Goal: Task Accomplishment & Management: Use online tool/utility

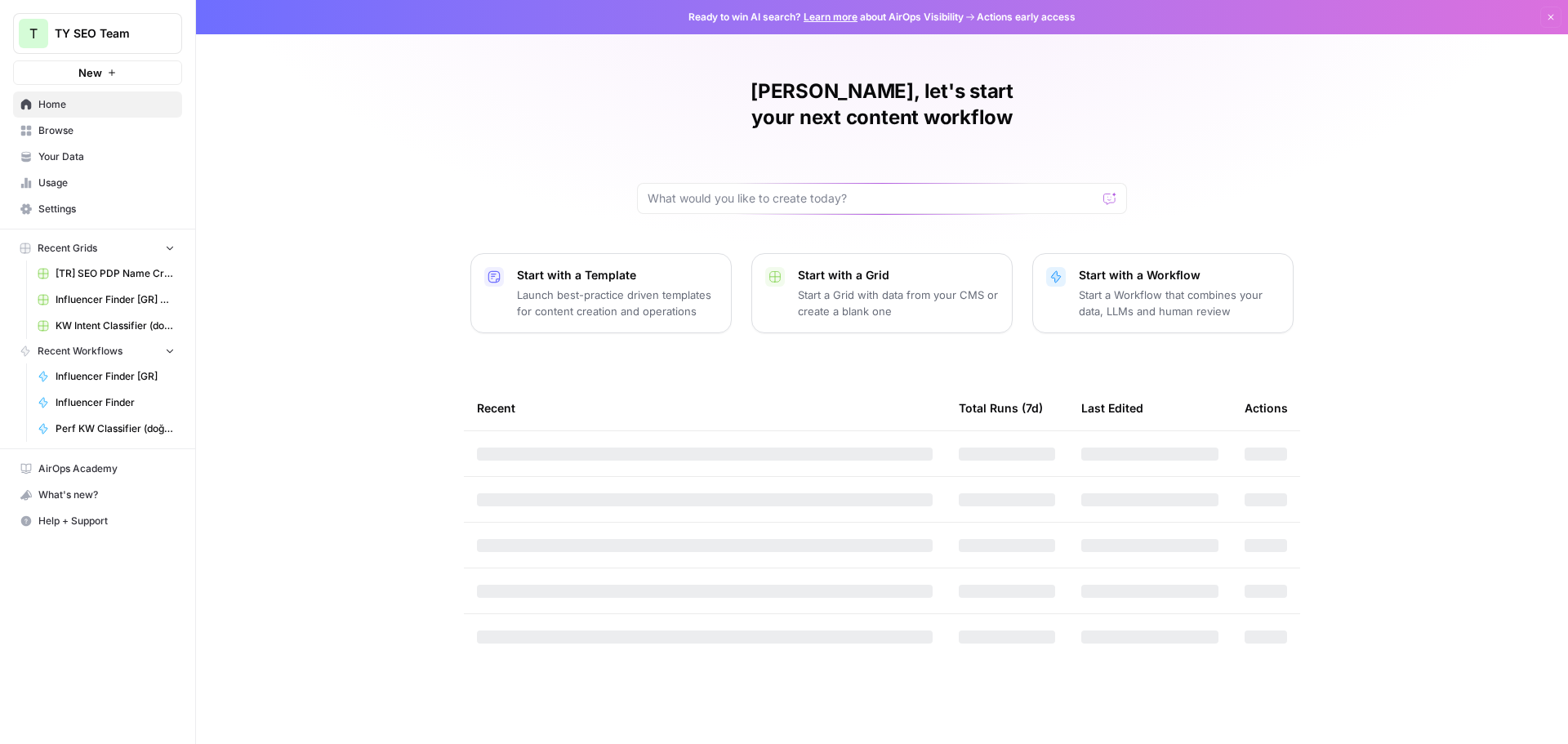
click at [75, 133] on span "Browse" at bounding box center [106, 131] width 137 height 15
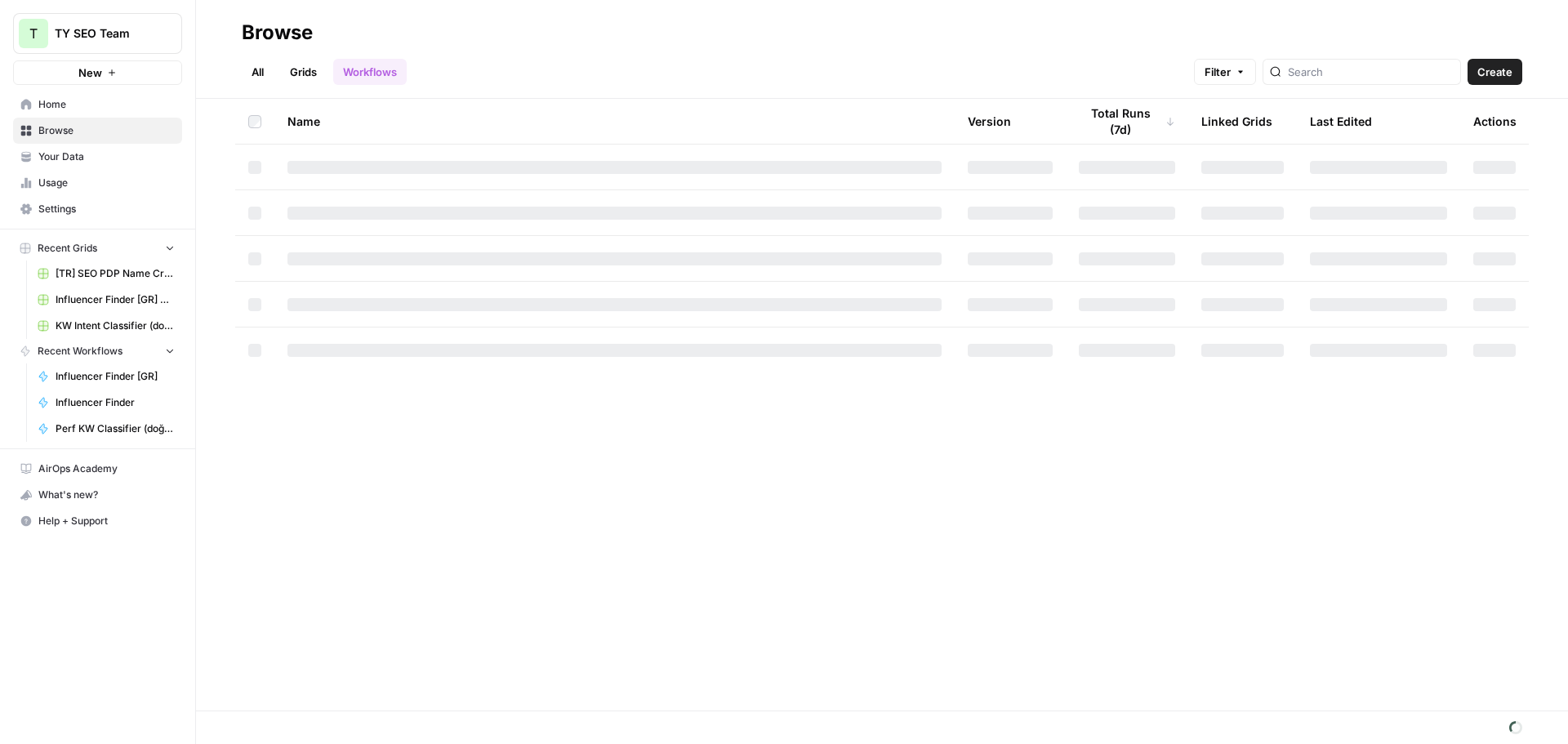
click at [108, 65] on button "New" at bounding box center [98, 72] width 169 height 24
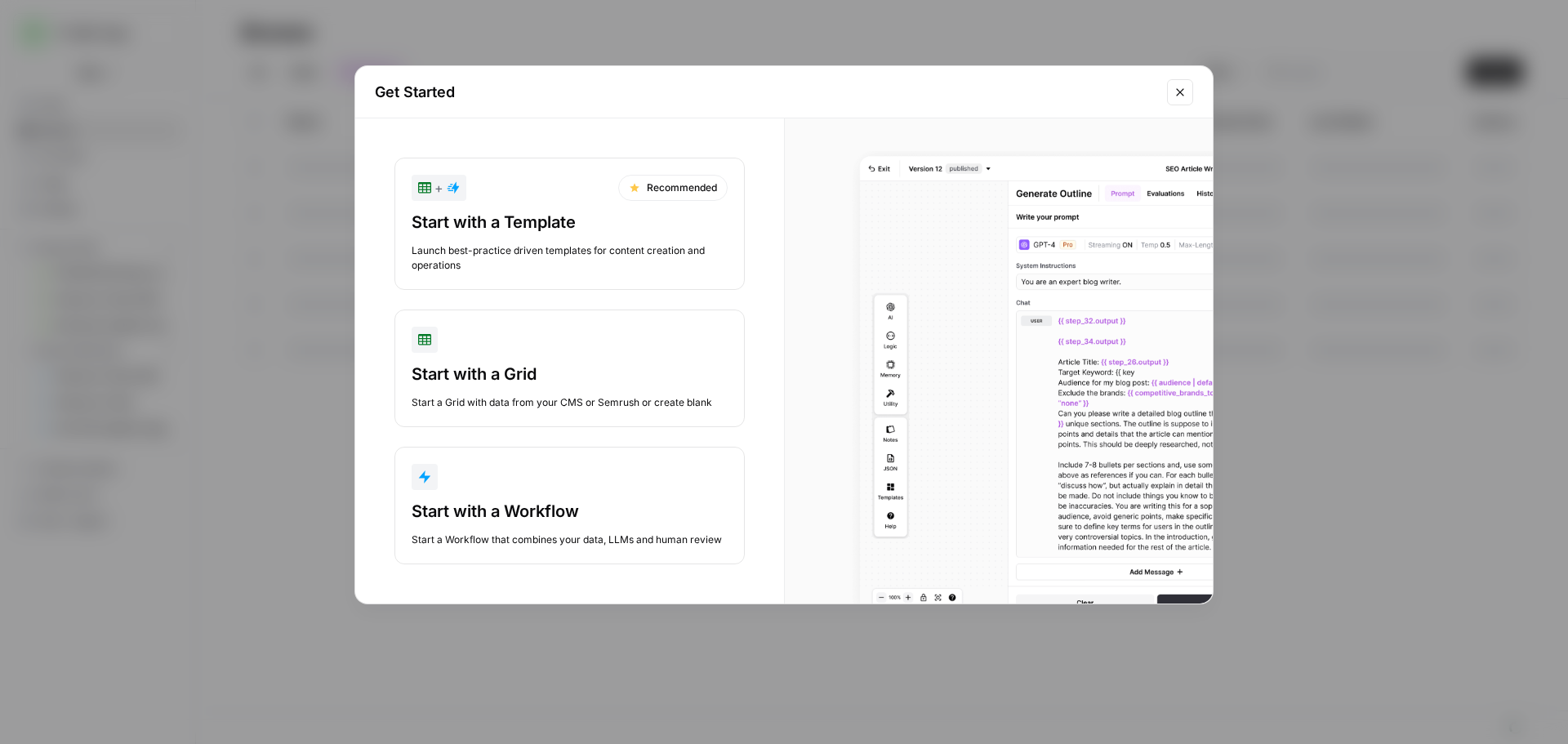
click at [539, 512] on div "Start with a Workflow" at bounding box center [569, 511] width 316 height 23
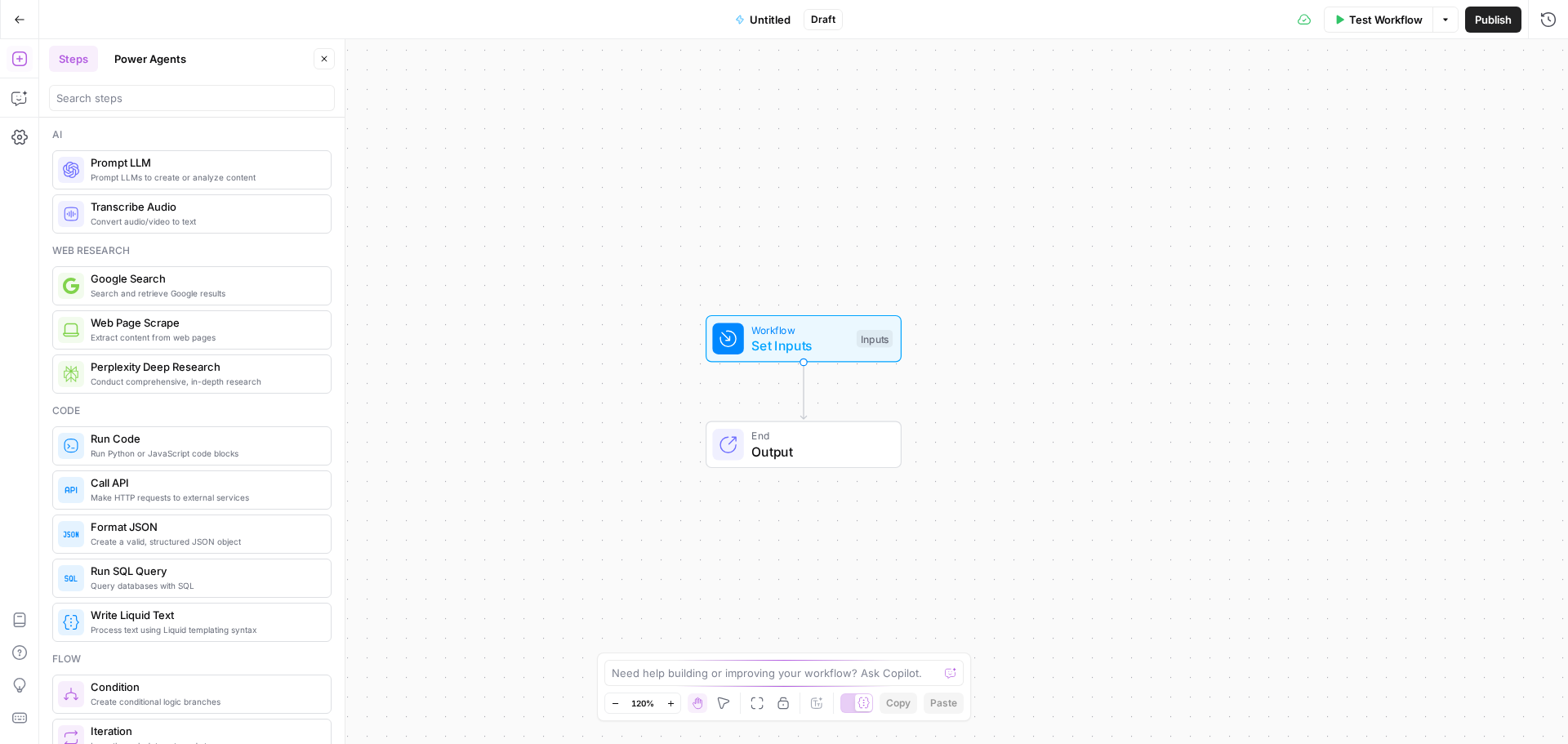
click at [160, 171] on span "Prompt LLMs to create or analyze content" at bounding box center [204, 178] width 227 height 13
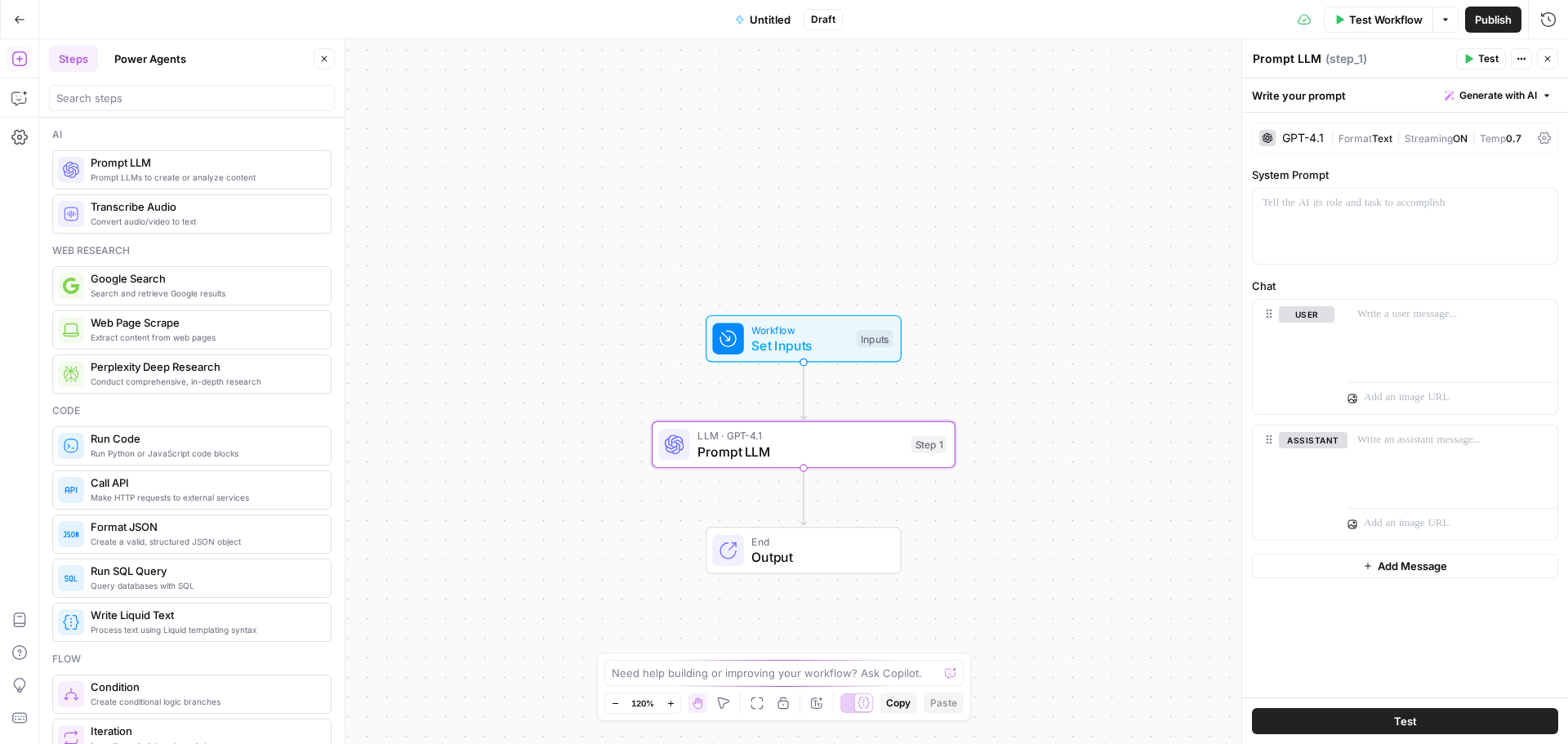
click at [1307, 133] on div "GPT-4.1" at bounding box center [1303, 138] width 42 height 12
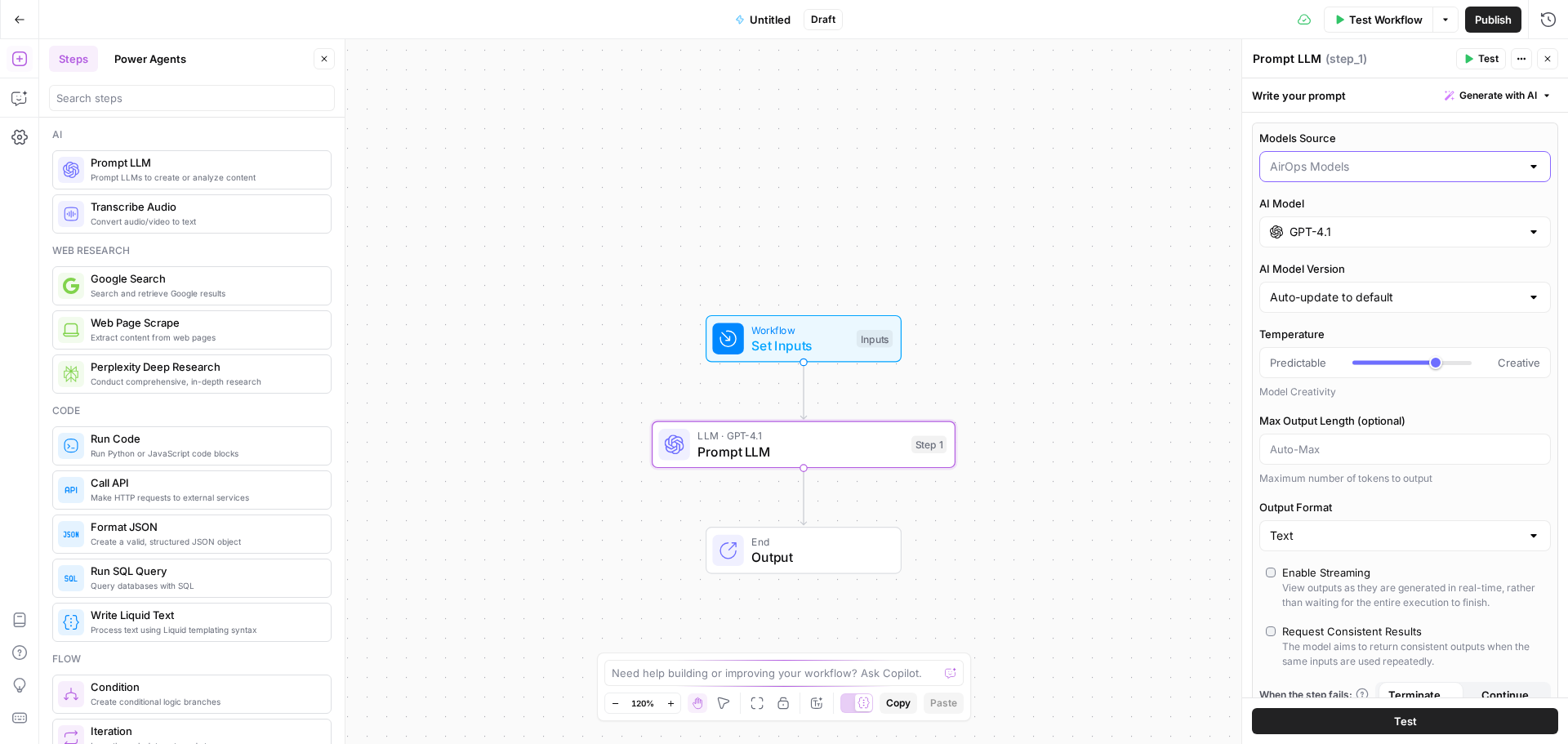
click at [1323, 169] on input "Models Source" at bounding box center [1395, 166] width 251 height 16
click at [1340, 209] on span "AirOps Models" at bounding box center [1389, 207] width 231 height 16
type input "AirOps Models"
click at [1342, 231] on input "GPT-4.1" at bounding box center [1405, 232] width 231 height 16
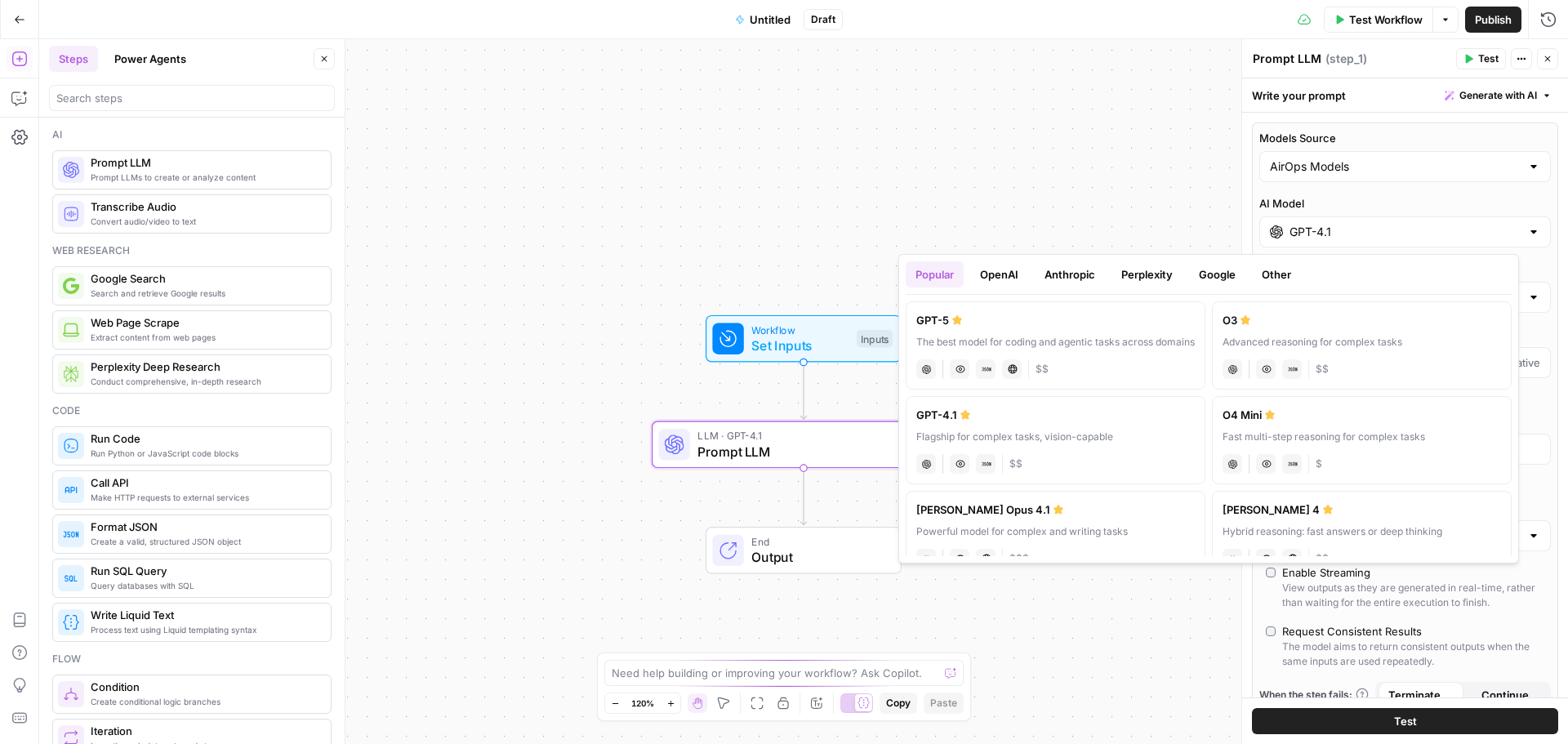
click at [995, 272] on button "OpenAI" at bounding box center [999, 274] width 58 height 26
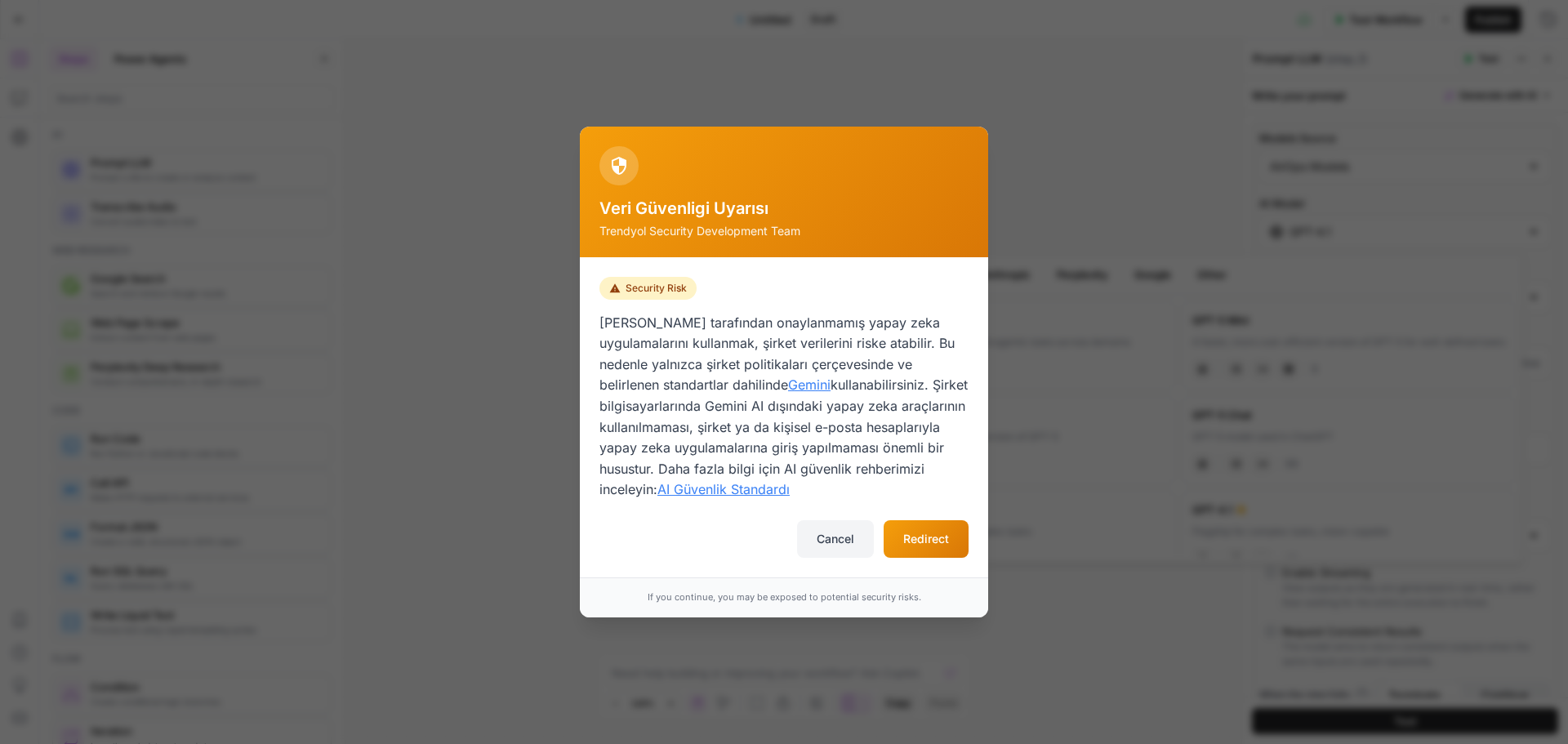
click at [811, 533] on button "Cancel" at bounding box center [836, 539] width 77 height 38
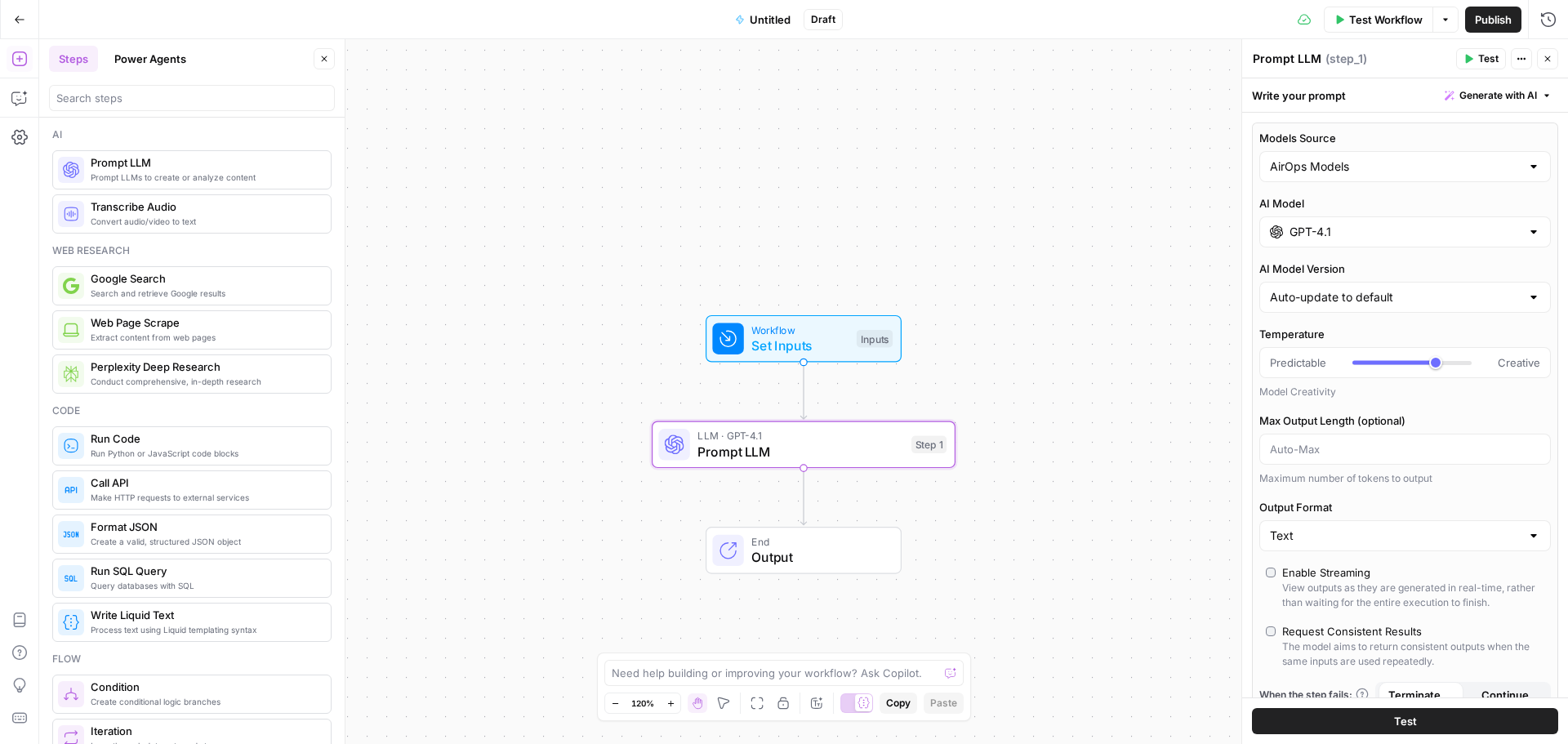
click at [1386, 242] on div "GPT-4.1" at bounding box center [1405, 232] width 292 height 31
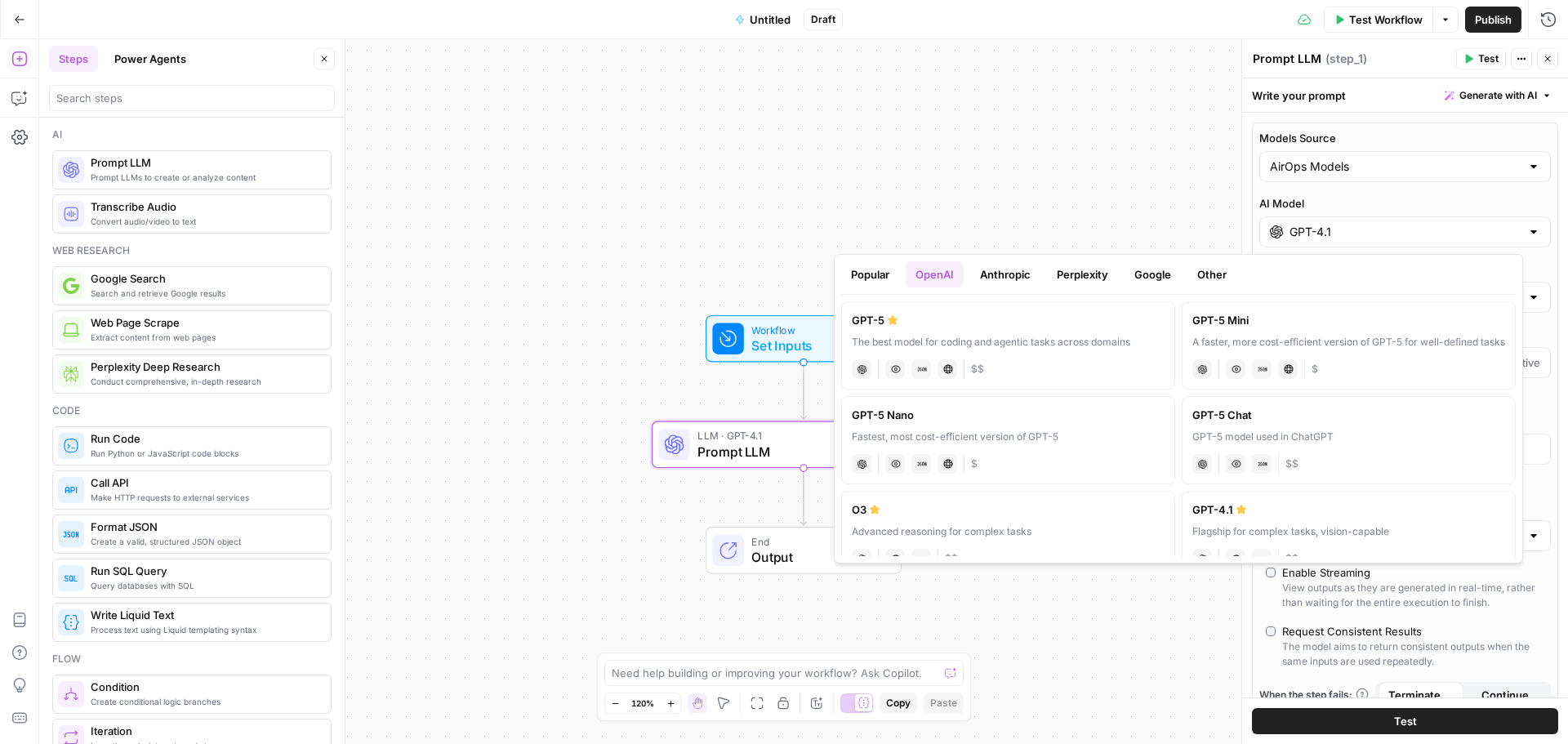
click at [1020, 279] on button "Anthropic" at bounding box center [1005, 274] width 70 height 26
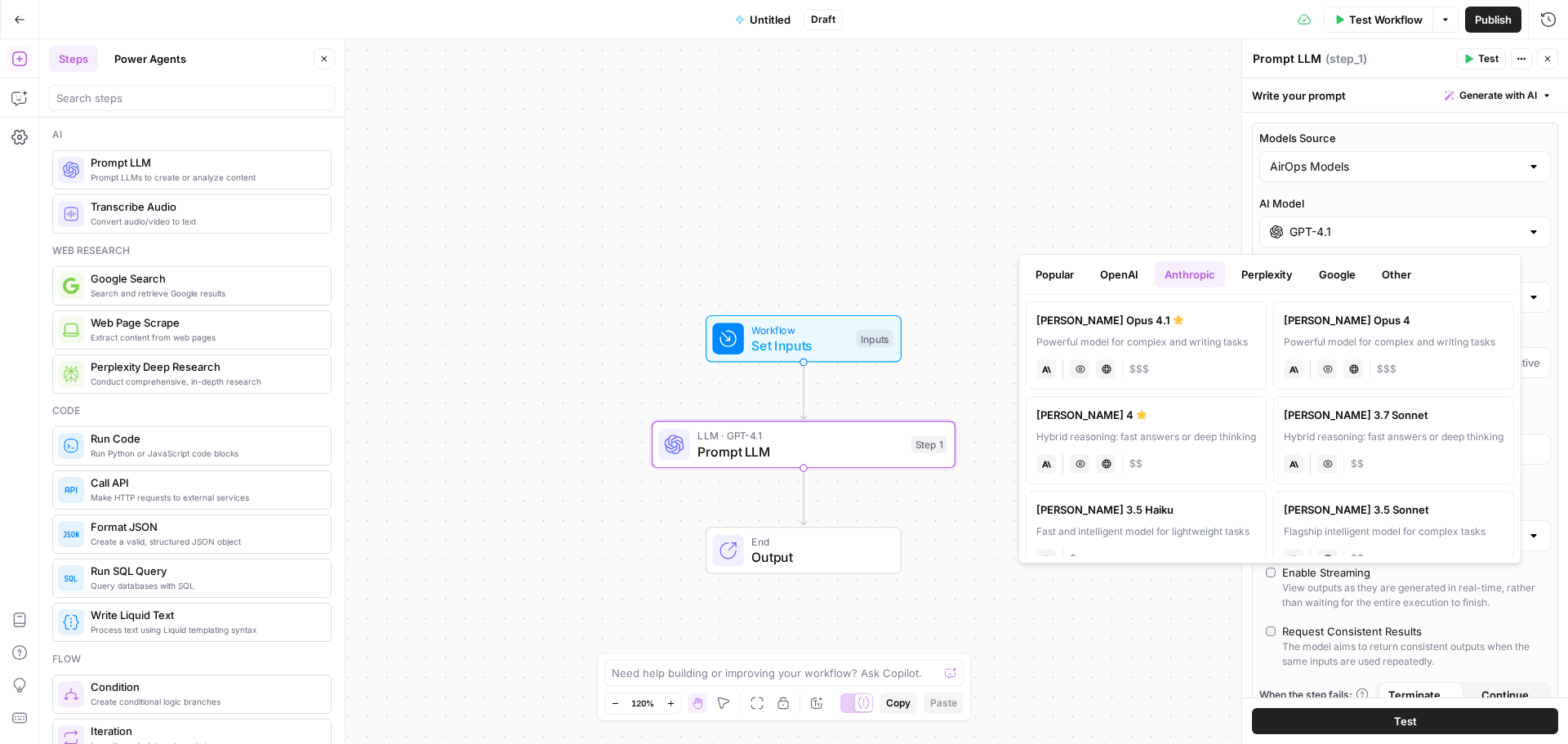
click at [1109, 283] on button "OpenAI" at bounding box center [1119, 274] width 58 height 26
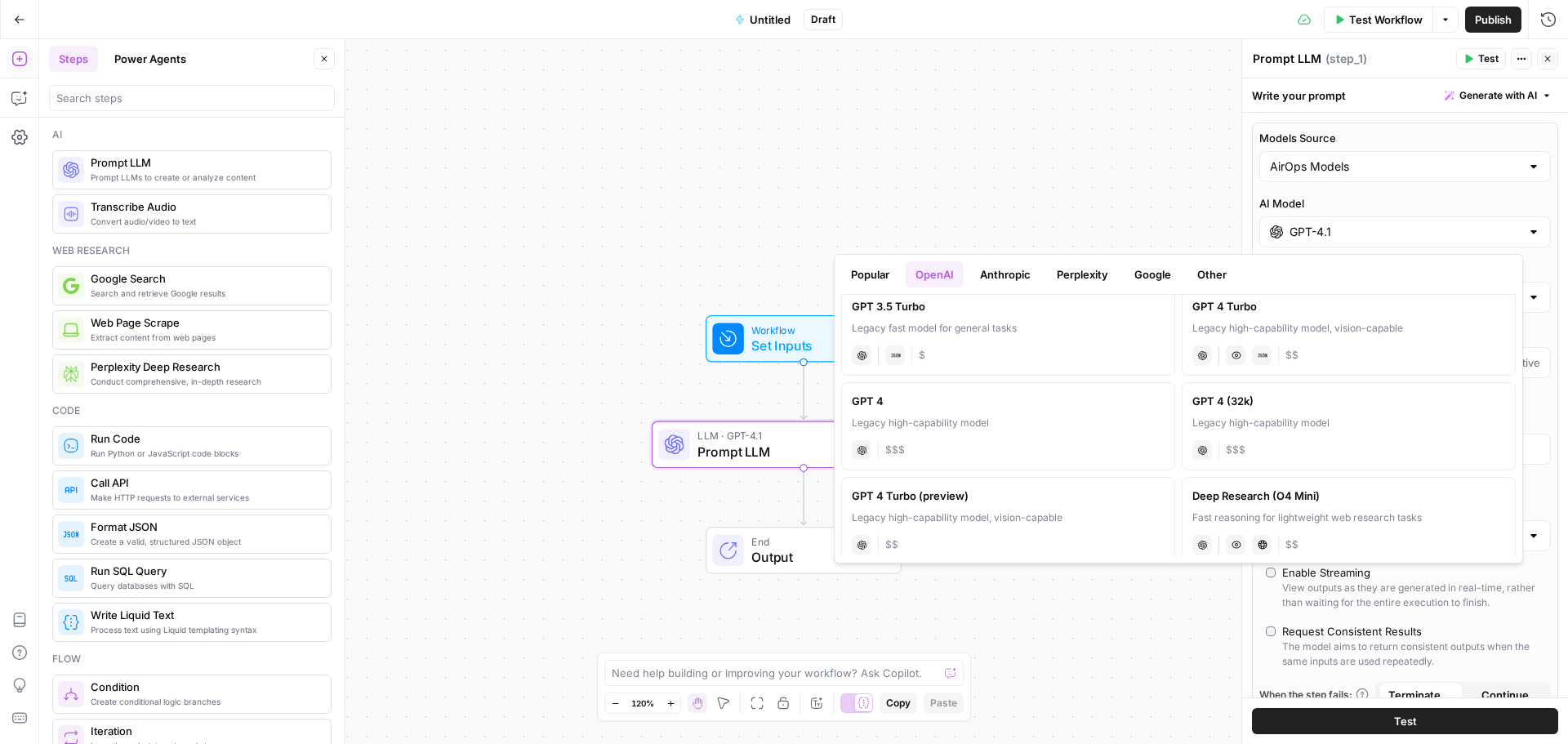
scroll to position [882, 0]
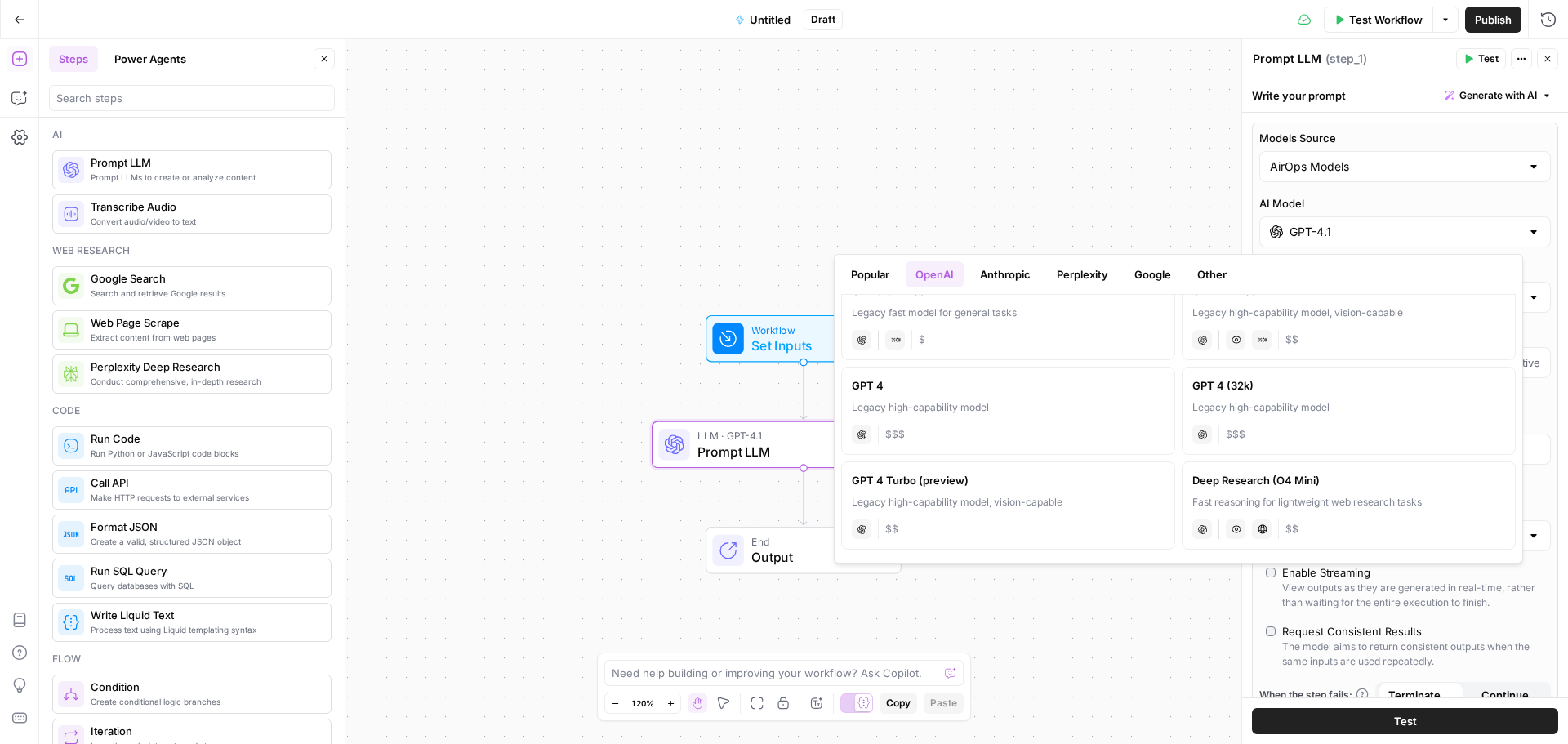
click at [1355, 154] on div "AirOps Models" at bounding box center [1405, 166] width 292 height 31
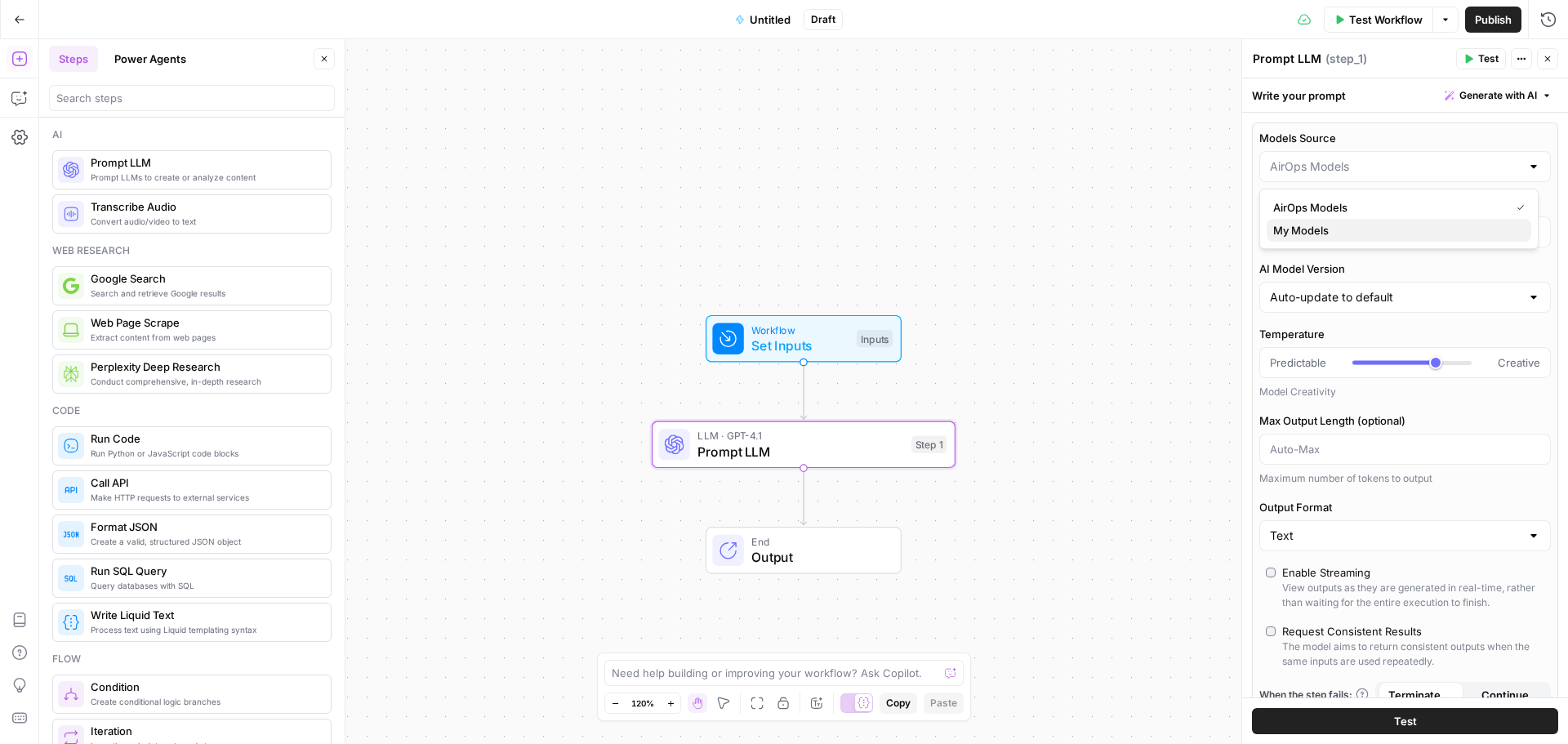
click at [1317, 231] on span "My Models" at bounding box center [1396, 230] width 245 height 16
type input "My Models"
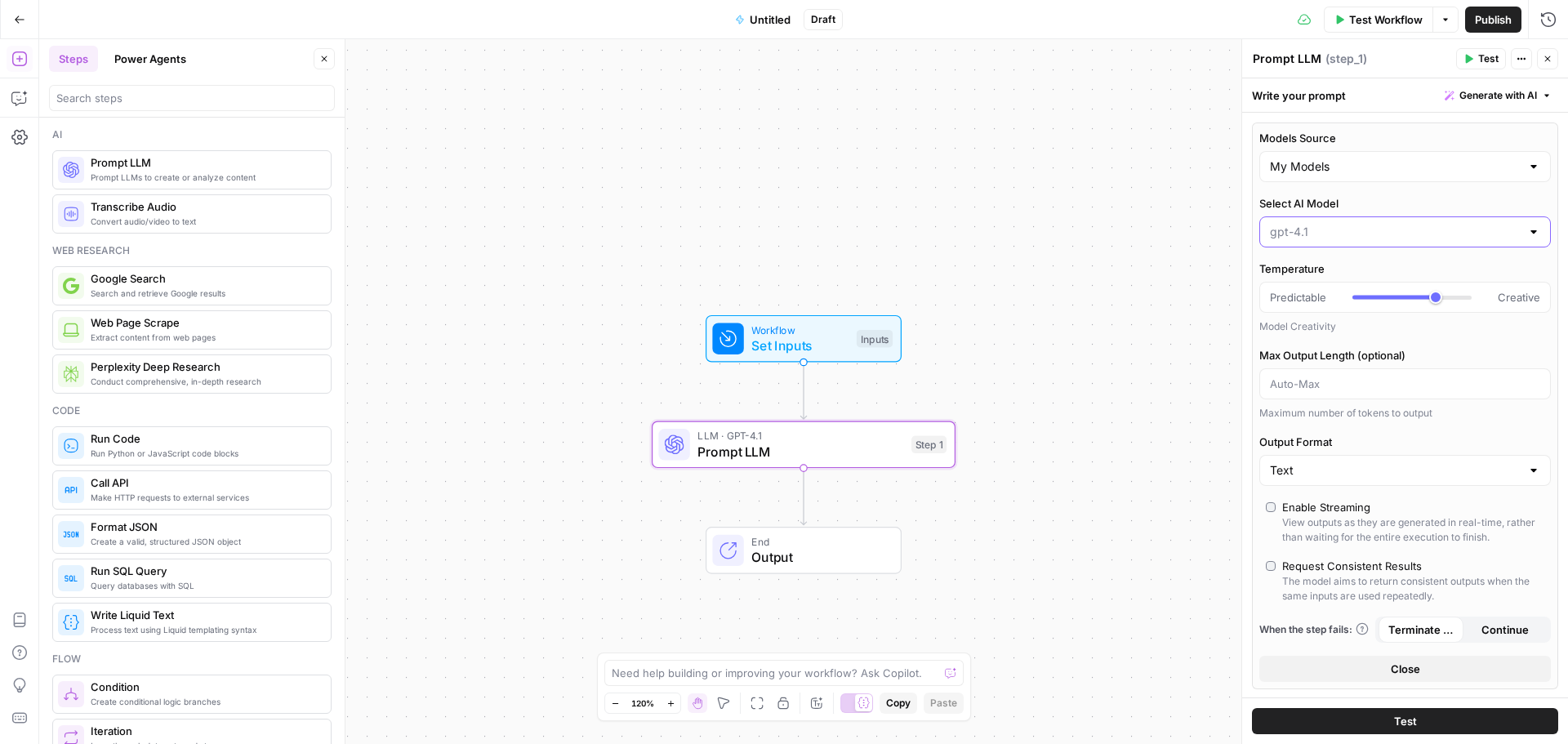
click at [1347, 232] on input "Select AI Model" at bounding box center [1395, 232] width 251 height 16
